Goal: Information Seeking & Learning: Learn about a topic

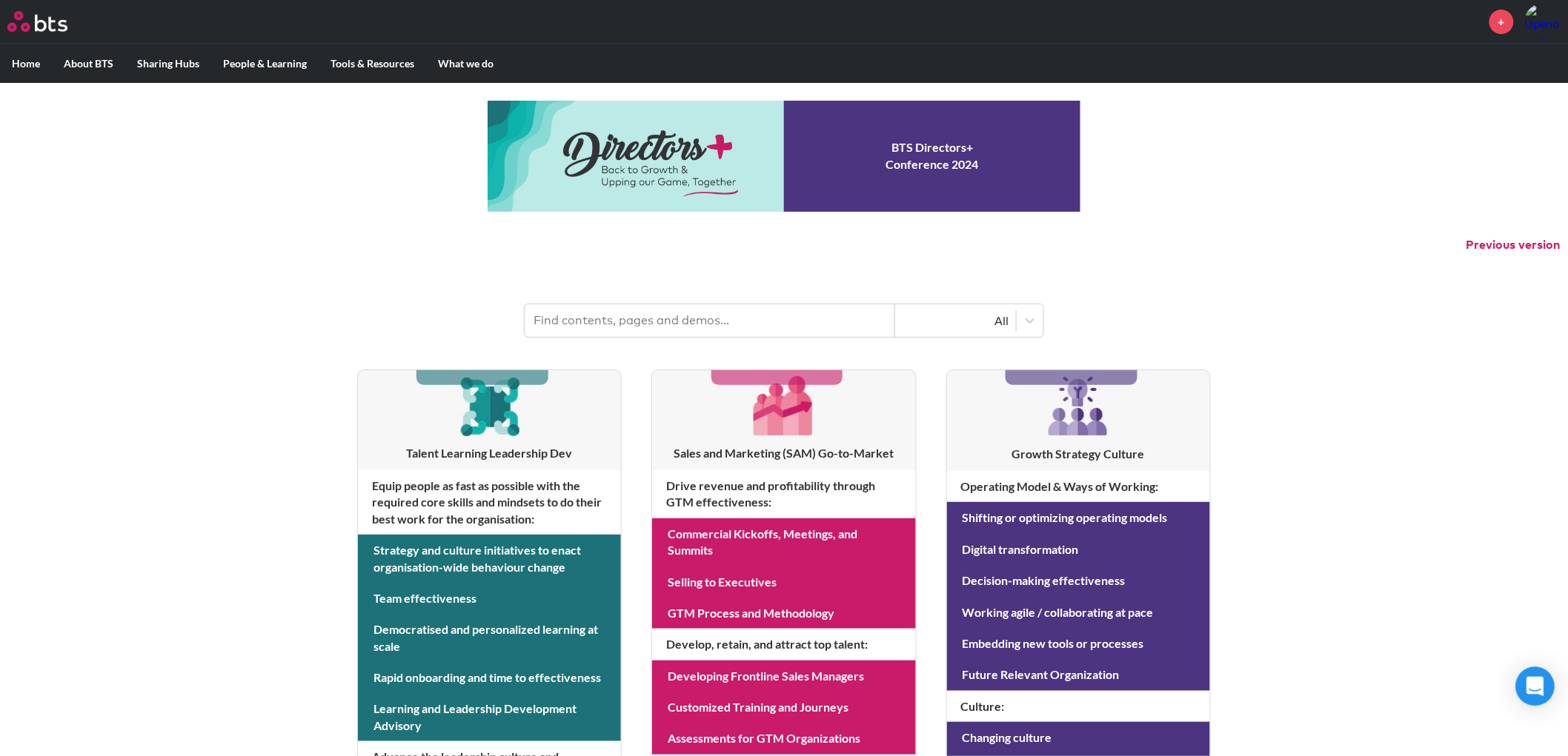
click at [1536, 683] on icon "Open Intercom Messenger" at bounding box center [1535, 686] width 17 height 19
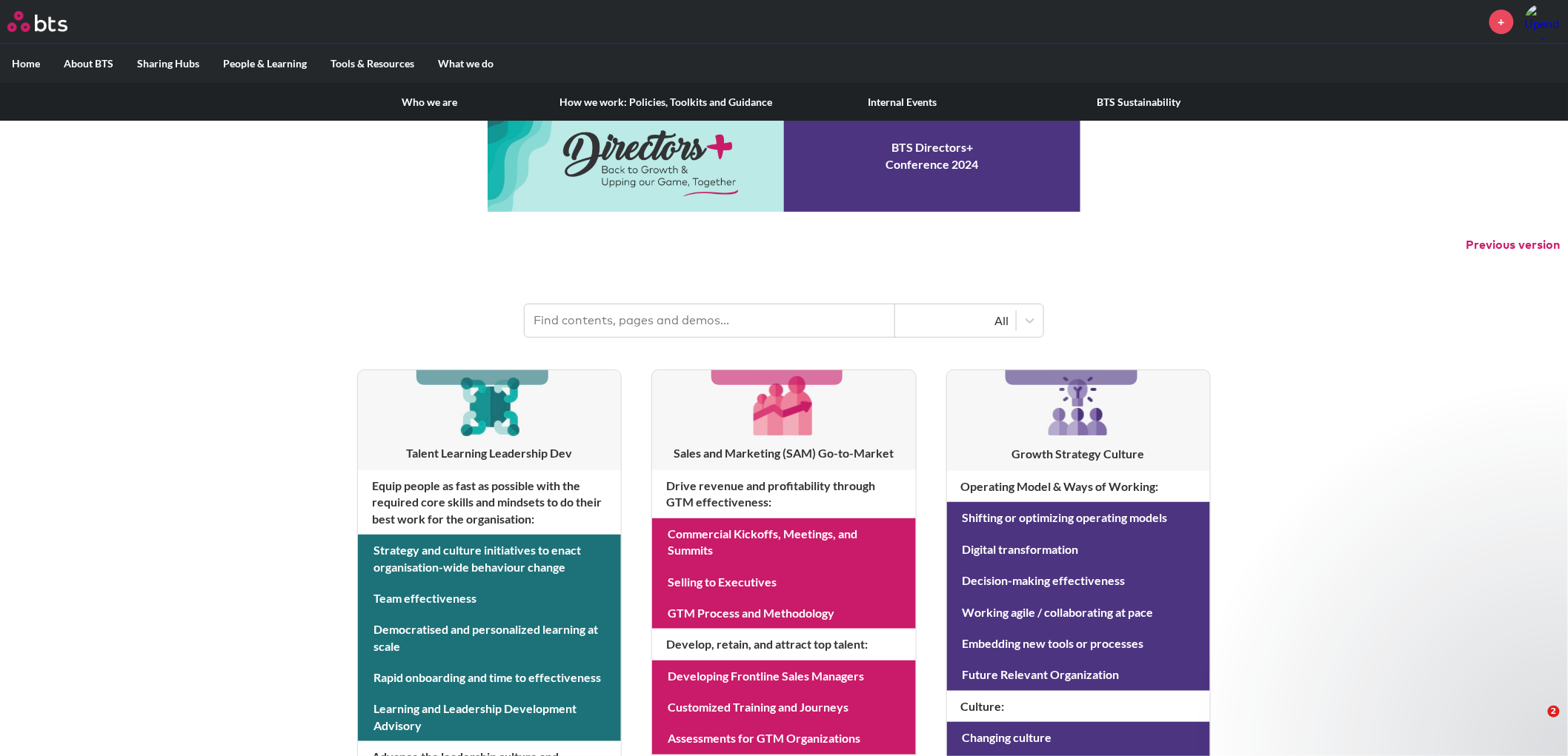
click at [83, 67] on label "About BTS" at bounding box center [89, 64] width 74 height 39
click at [0, 0] on input "About BTS" at bounding box center [0, 0] width 0 height 0
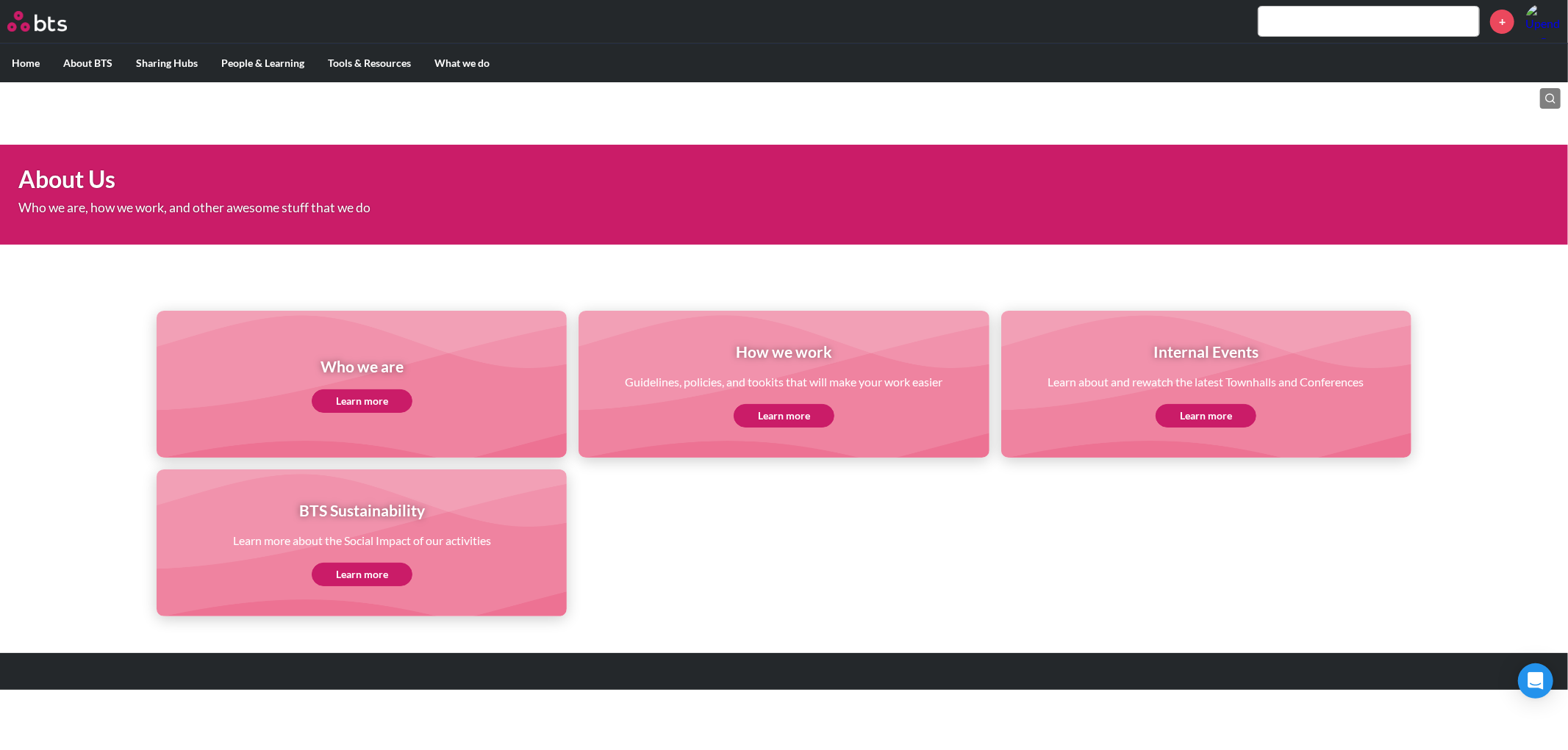
click at [383, 402] on link "Learn more" at bounding box center [361, 401] width 101 height 23
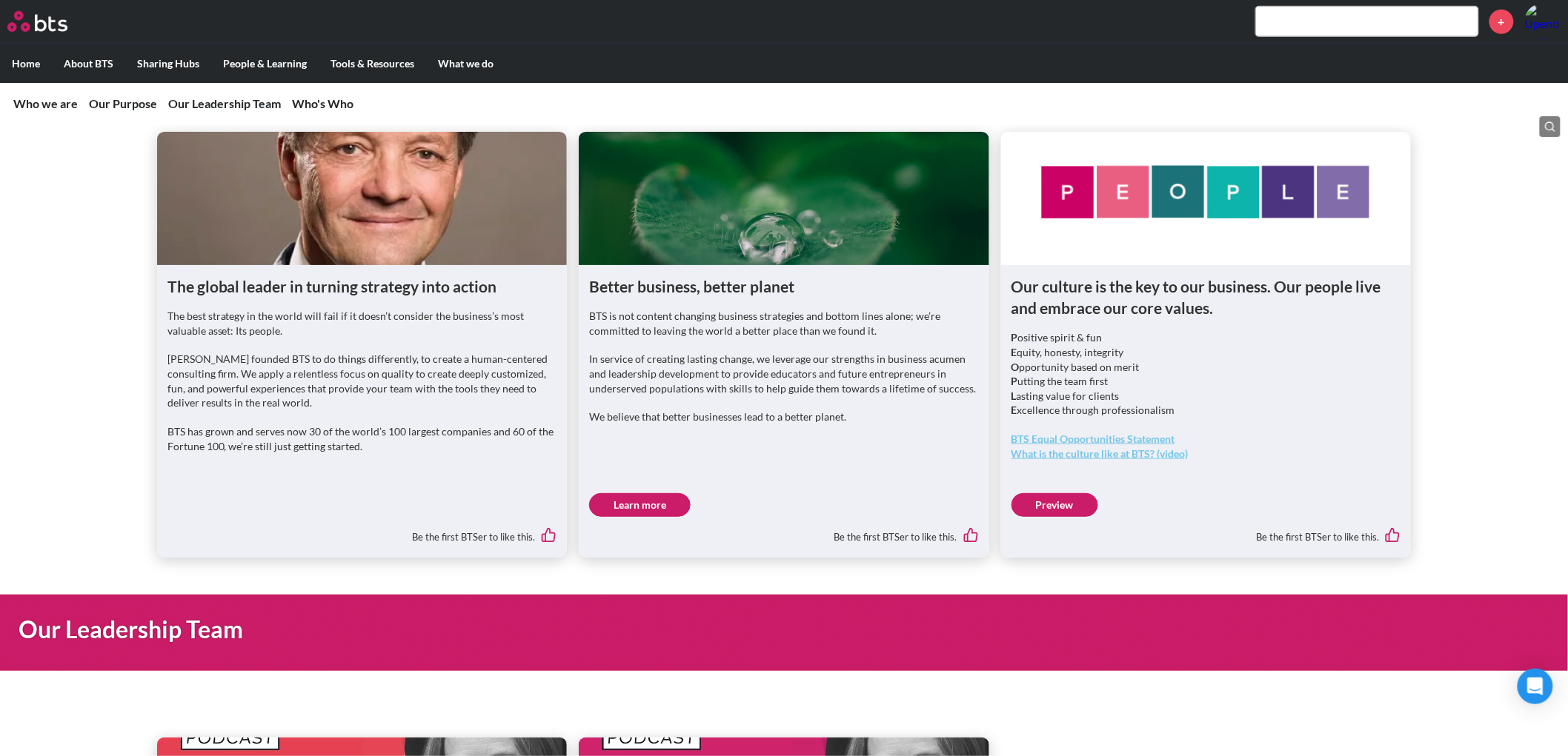
scroll to position [498, 0]
drag, startPoint x: 1177, startPoint y: 408, endPoint x: 1012, endPoint y: 336, distance: 180.0
click at [1012, 336] on p "P ositive spirit & fun E quity, honesty, integrity O pportunity based on merit …" at bounding box center [1207, 374] width 390 height 87
copy p "P ositive spirit & fun E quity, honesty, integrity O pportunity based on merit …"
